Goal: Information Seeking & Learning: Understand process/instructions

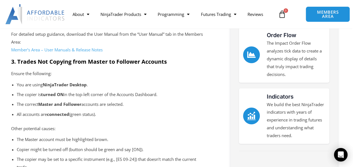
scroll to position [251, 0]
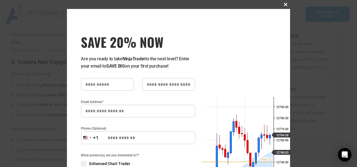
click at [285, 5] on span "SAVE 20% NOW popup" at bounding box center [285, 4] width 9 height 3
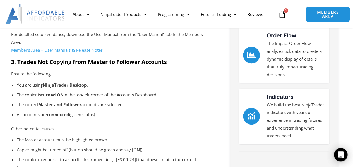
click at [175, 139] on p "The Master account must be highlighted brown." at bounding box center [111, 140] width 189 height 8
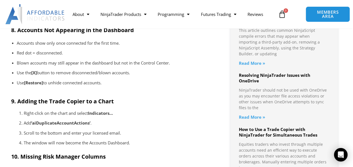
scroll to position [614, 0]
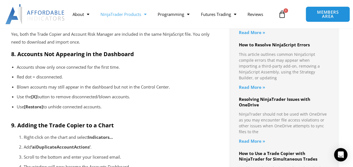
scroll to position [558, 0]
